Goal: Check status: Check status

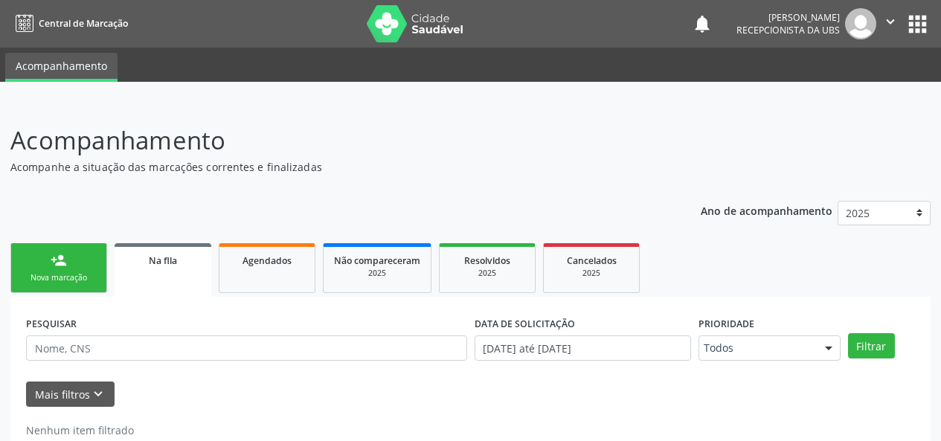
click at [257, 244] on link "Agendados" at bounding box center [267, 268] width 97 height 50
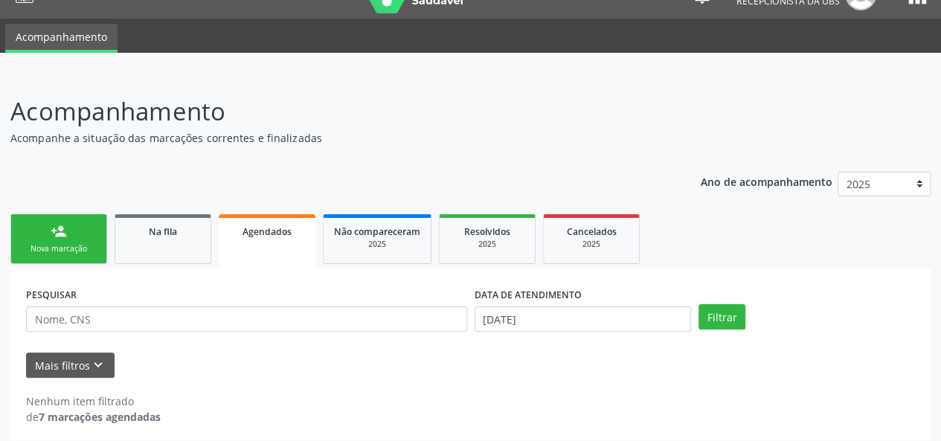
scroll to position [38, 0]
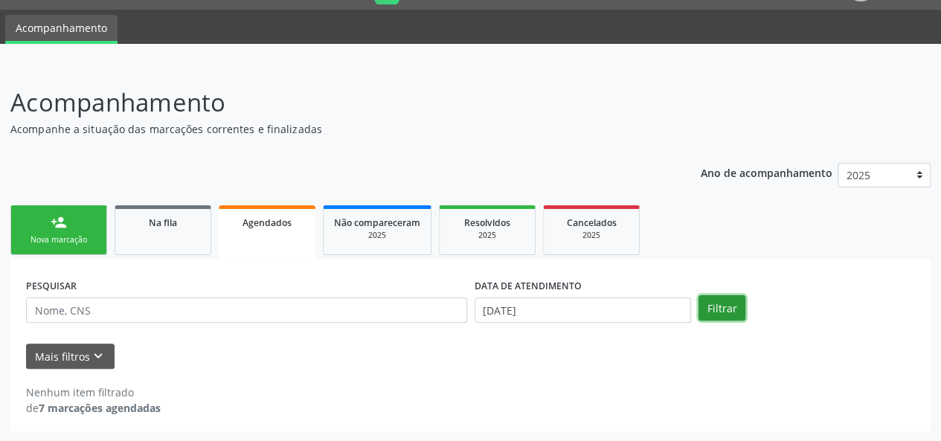
drag, startPoint x: 722, startPoint y: 304, endPoint x: 522, endPoint y: 292, distance: 200.5
click at [721, 305] on button "Filtrar" at bounding box center [722, 307] width 47 height 25
click at [511, 307] on input "[DATE]" at bounding box center [583, 310] width 216 height 25
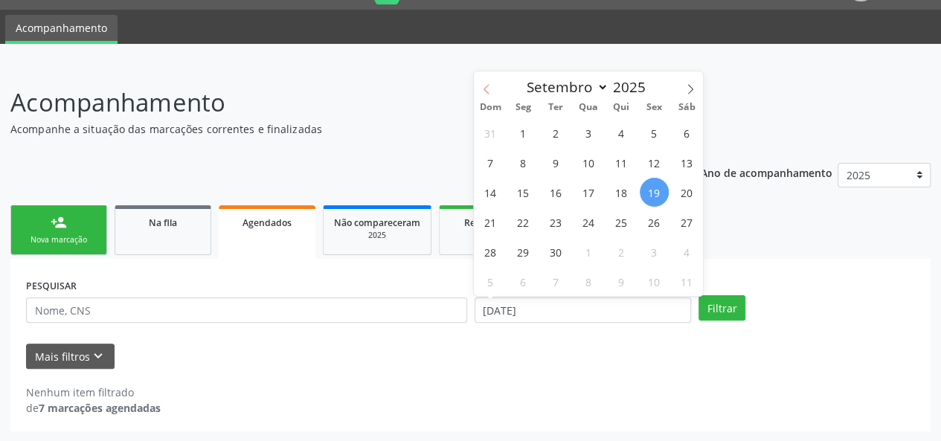
click at [487, 90] on icon at bounding box center [486, 89] width 10 height 10
select select "6"
click at [552, 138] on span "1" at bounding box center [556, 132] width 29 height 29
type input "[DATE]"
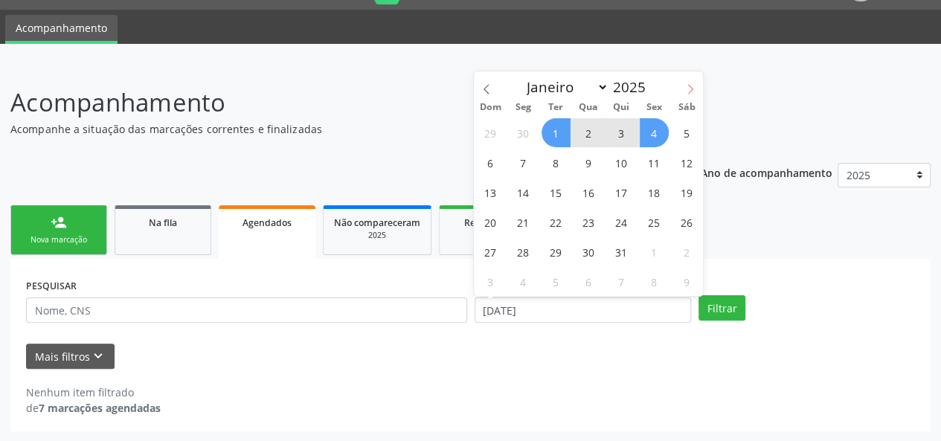
click at [691, 84] on icon at bounding box center [690, 89] width 10 height 10
select select "8"
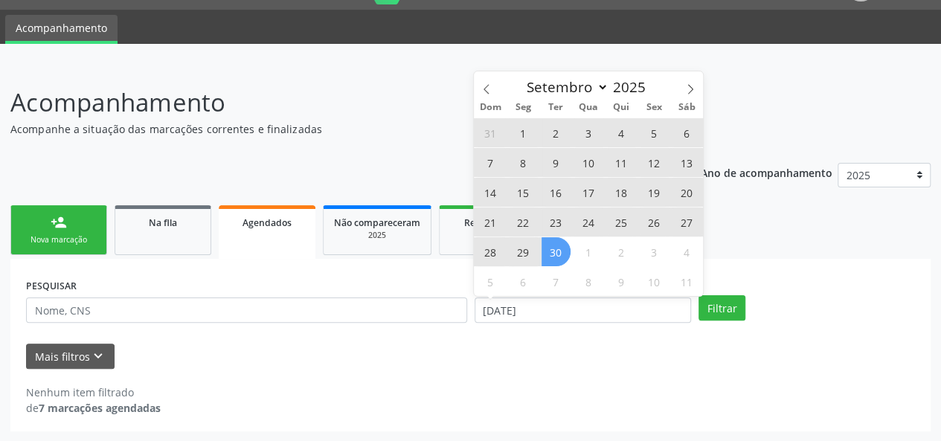
click at [562, 248] on span "30" at bounding box center [556, 251] width 29 height 29
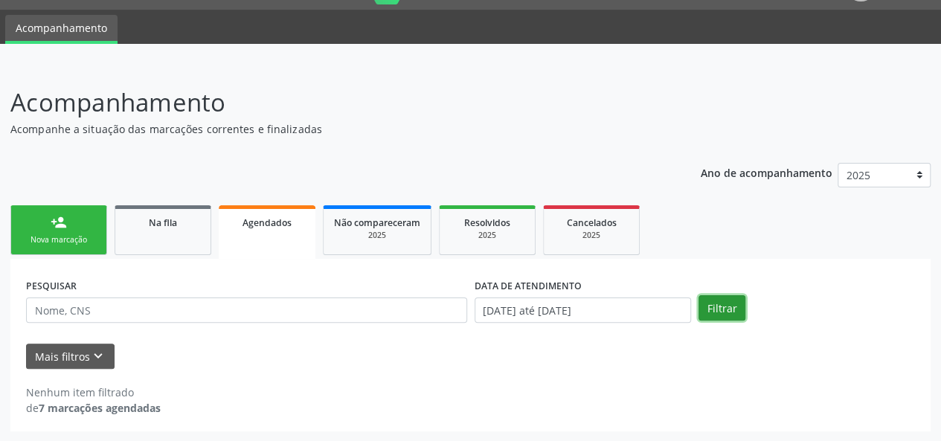
click at [719, 307] on button "Filtrar" at bounding box center [722, 307] width 47 height 25
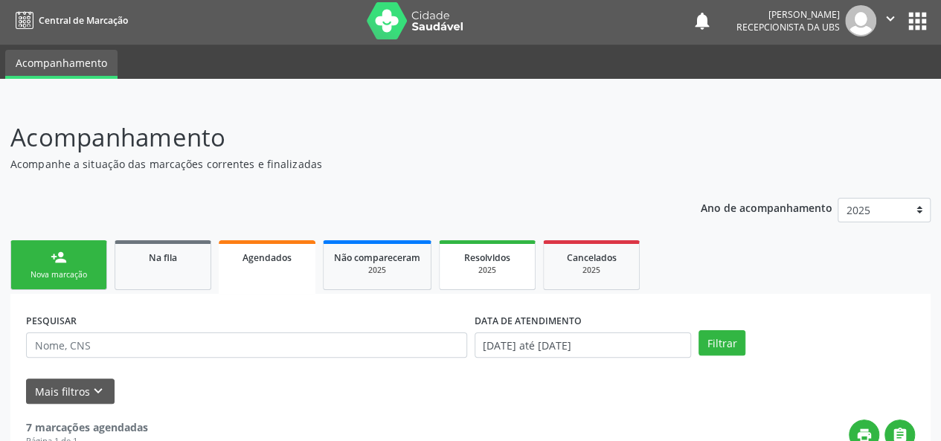
scroll to position [0, 0]
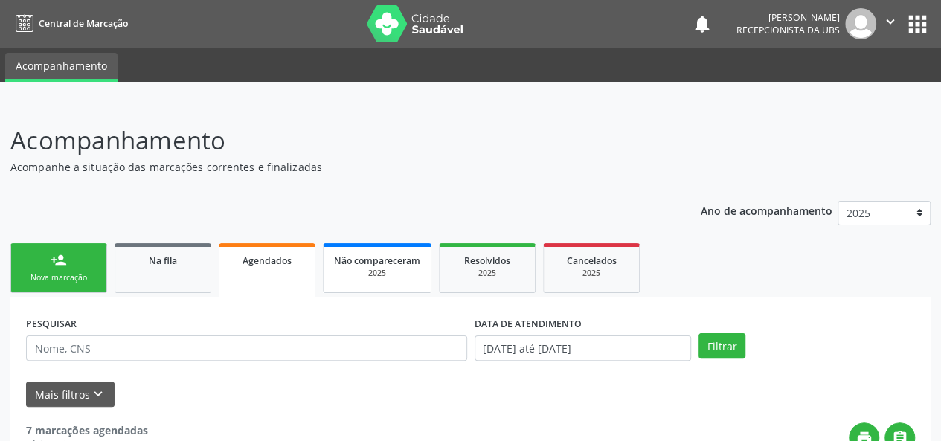
click at [418, 260] on span "Não compareceram" at bounding box center [377, 260] width 86 height 13
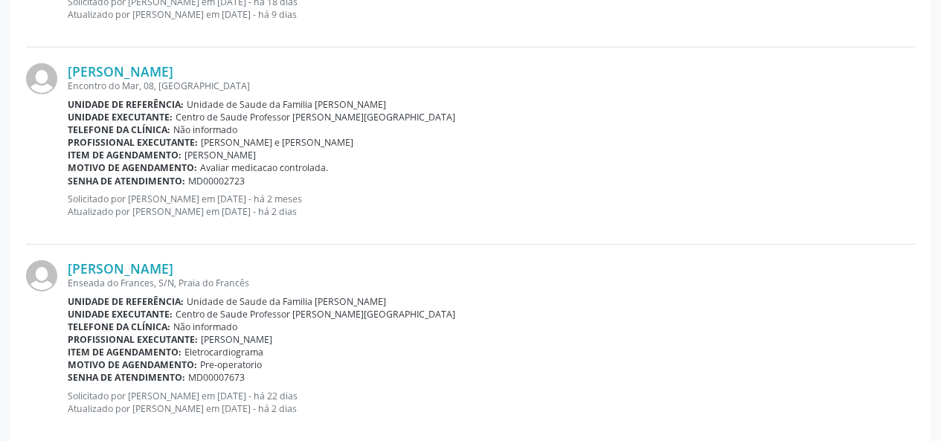
scroll to position [2201, 0]
